Goal: Task Accomplishment & Management: Manage account settings

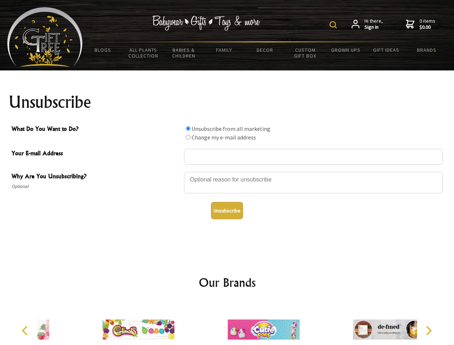
click at [335, 25] on img at bounding box center [333, 24] width 7 height 7
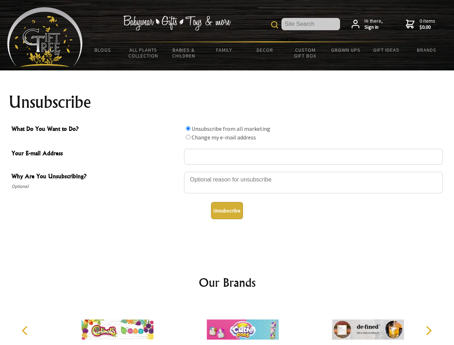
click at [227, 172] on div at bounding box center [313, 183] width 259 height 25
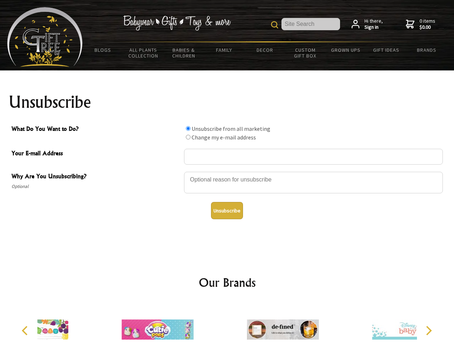
click at [188, 128] on input "What Do You Want to Do?" at bounding box center [188, 128] width 5 height 5
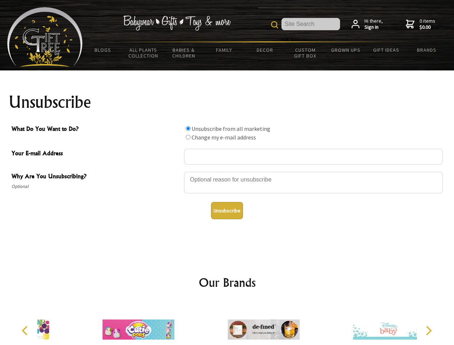
click at [188, 137] on input "What Do You Want to Do?" at bounding box center [188, 137] width 5 height 5
radio input "true"
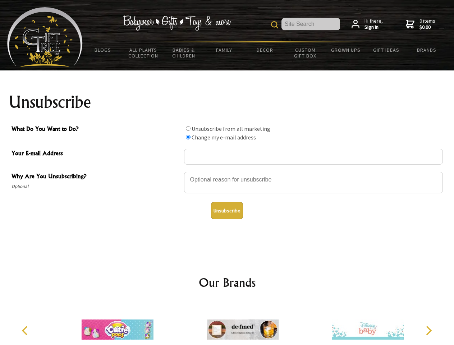
click at [227, 211] on button "Unsubscribe" at bounding box center [227, 210] width 32 height 17
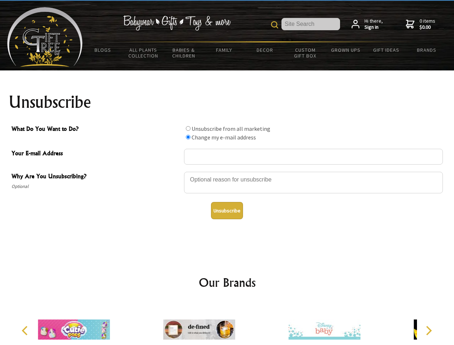
click at [227, 324] on div at bounding box center [199, 331] width 125 height 56
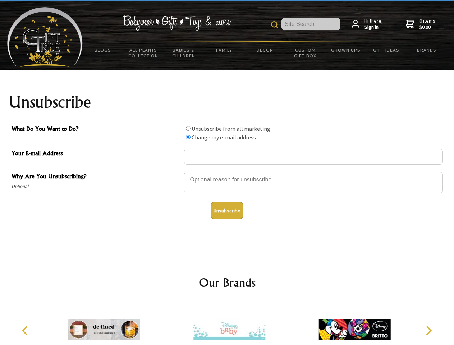
click at [26, 331] on icon "Previous" at bounding box center [25, 330] width 9 height 9
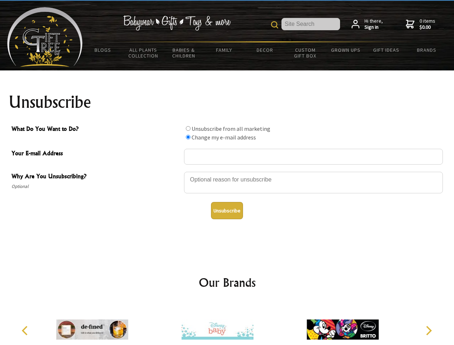
click at [429, 331] on icon "Next" at bounding box center [428, 330] width 9 height 9
